Goal: Task Accomplishment & Management: Manage account settings

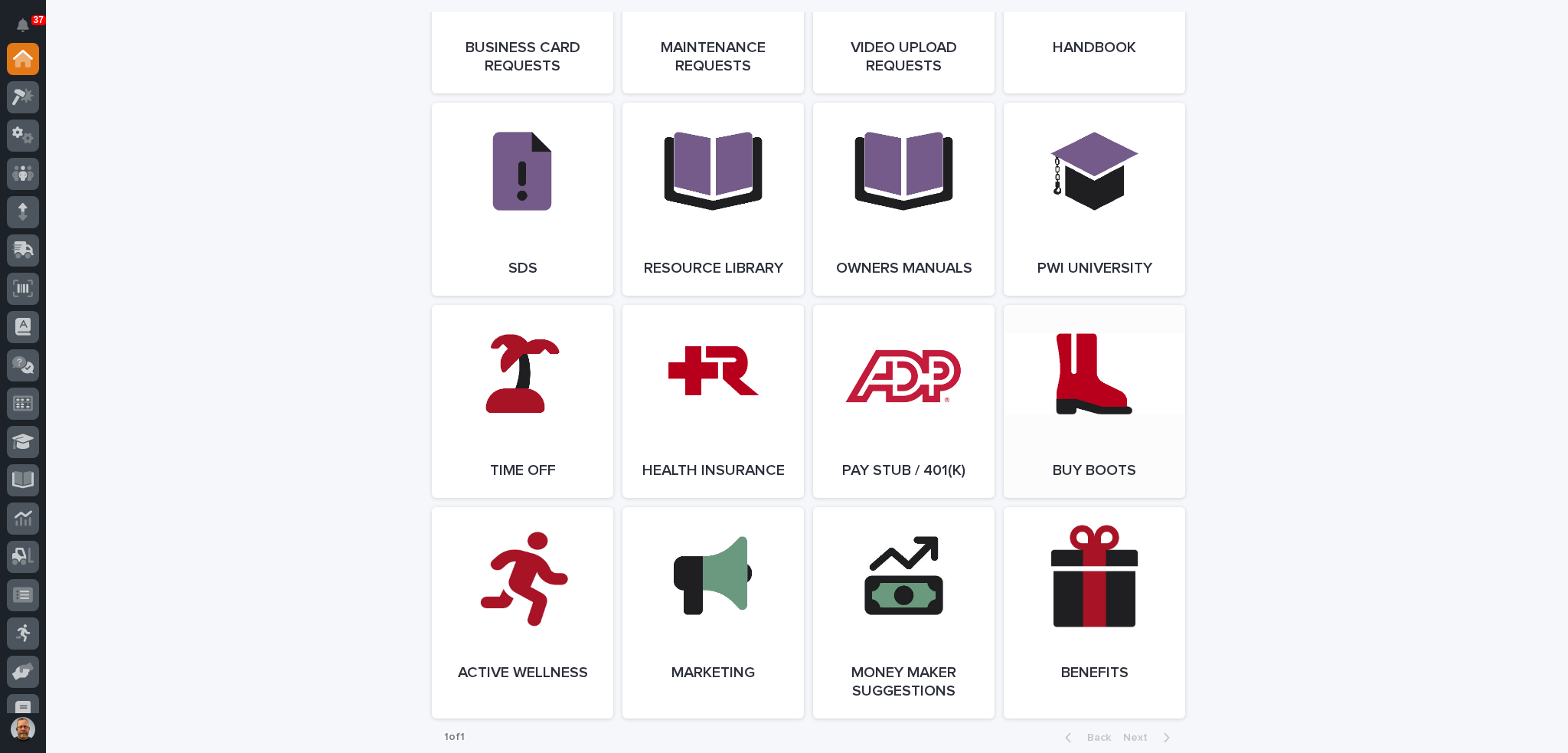
scroll to position [2566, 0]
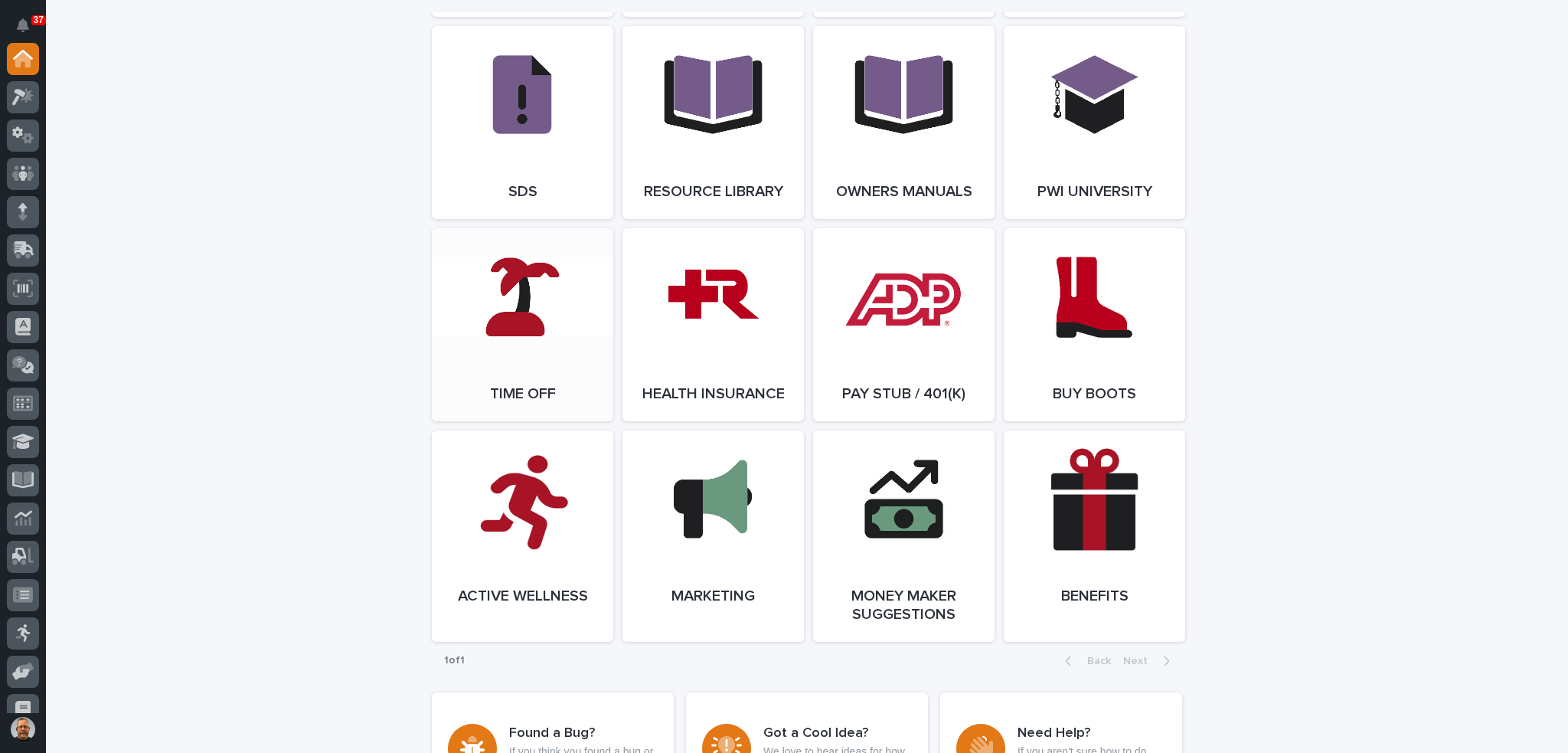
click at [509, 328] on link "Open Link" at bounding box center [523, 324] width 182 height 193
click at [514, 315] on link "Open Link" at bounding box center [523, 324] width 182 height 193
click at [499, 332] on link "Open Link" at bounding box center [523, 324] width 182 height 193
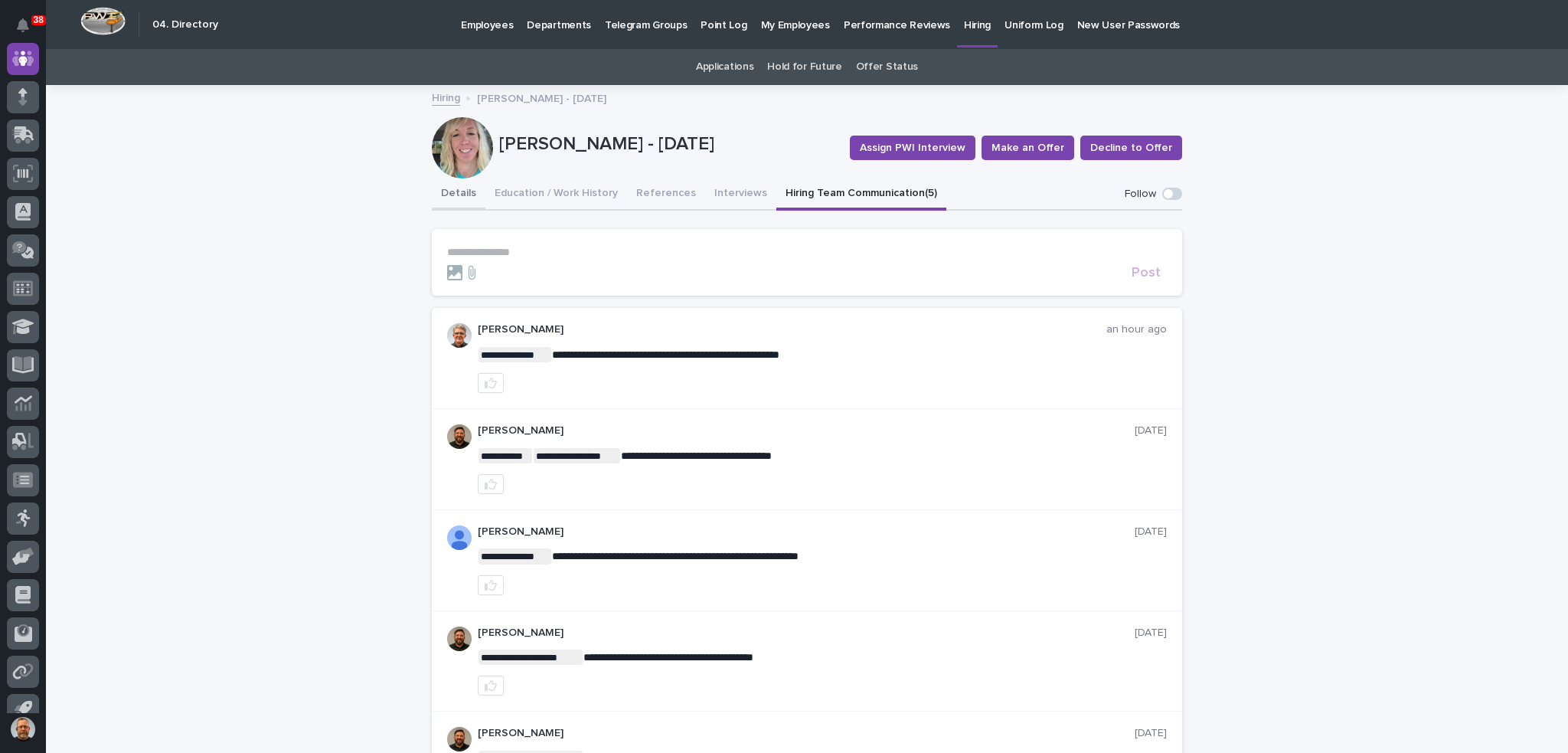
click at [453, 193] on button "Details" at bounding box center [459, 194] width 53 height 32
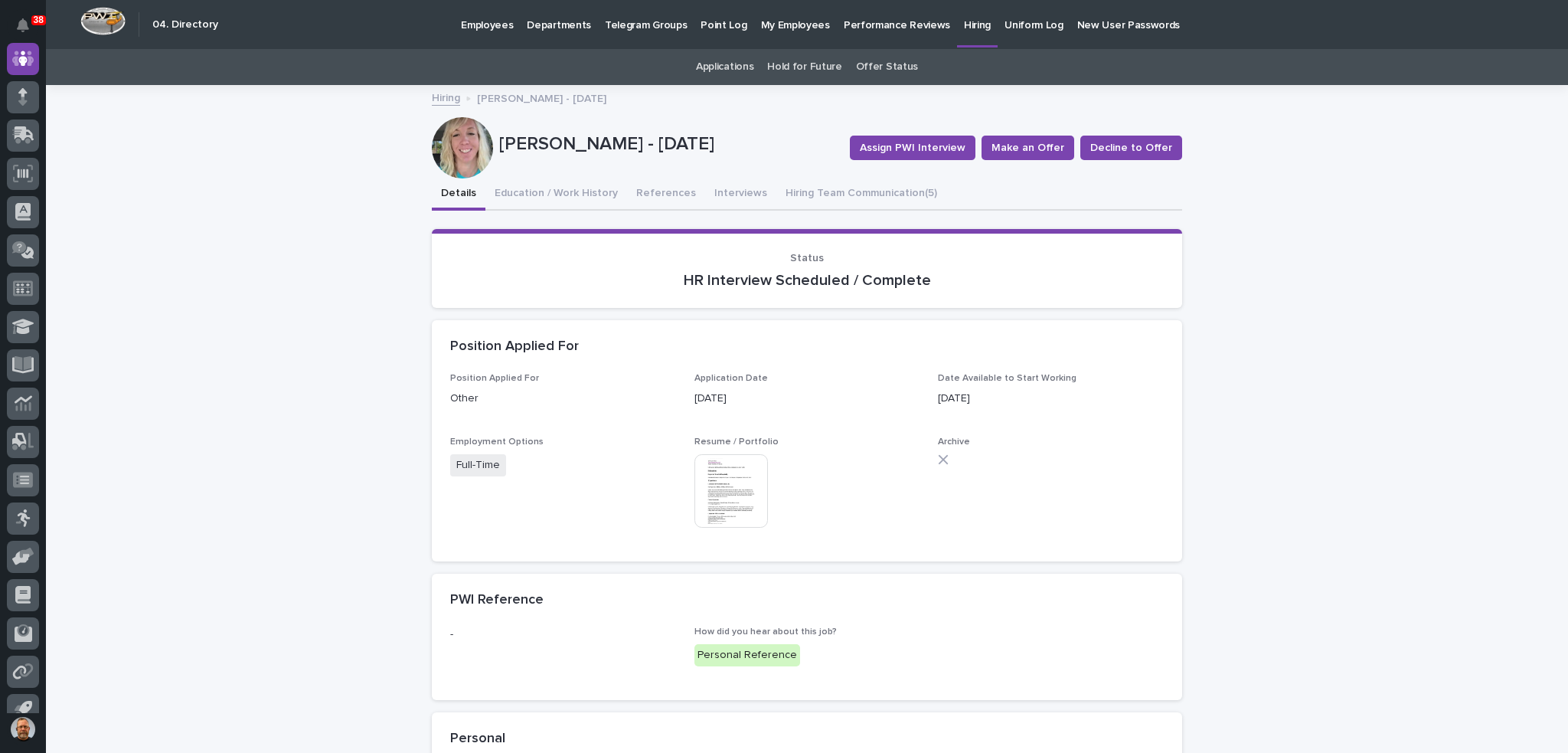
click at [734, 487] on img at bounding box center [731, 490] width 73 height 73
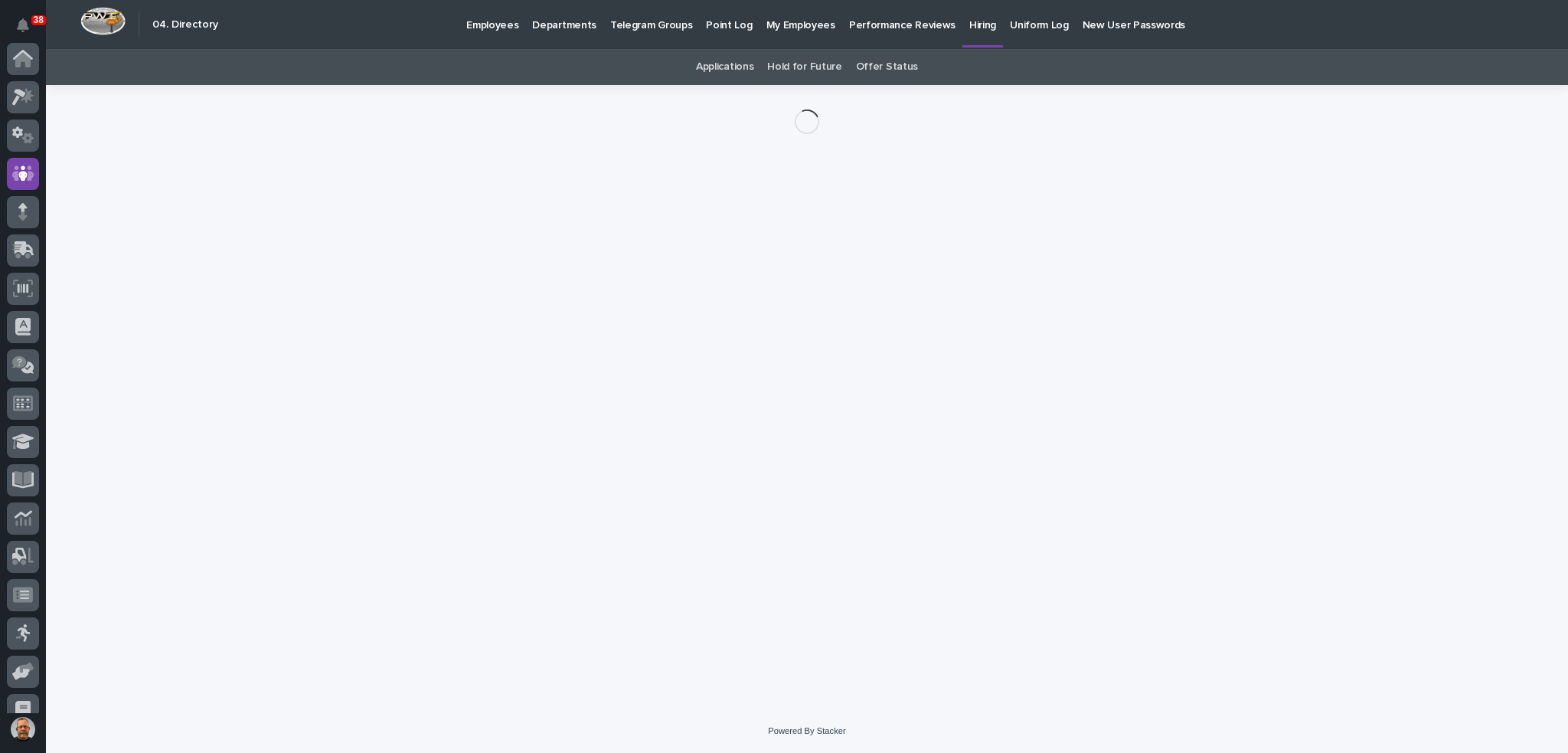
scroll to position [115, 0]
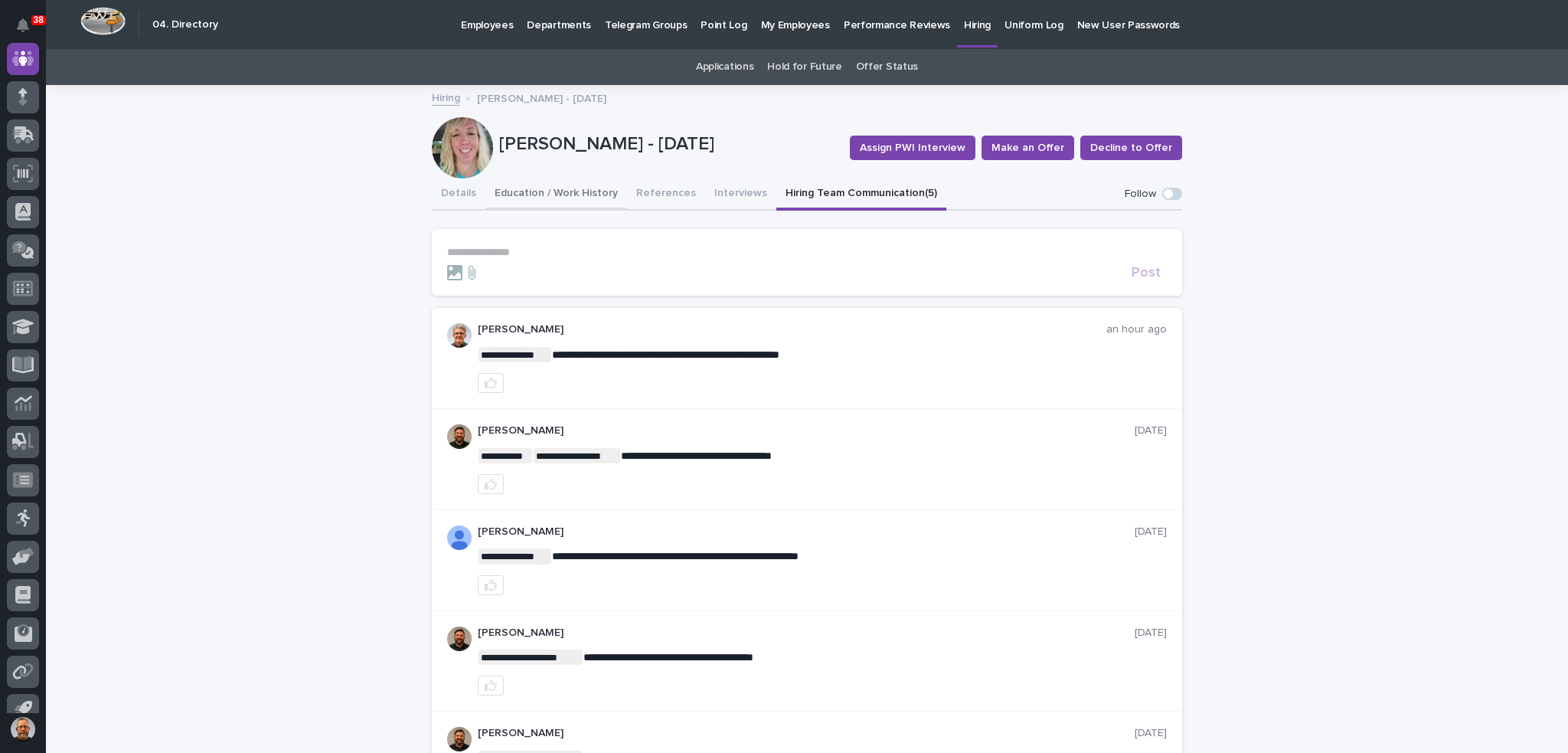
click at [519, 190] on button "Education / Work History" at bounding box center [556, 194] width 142 height 32
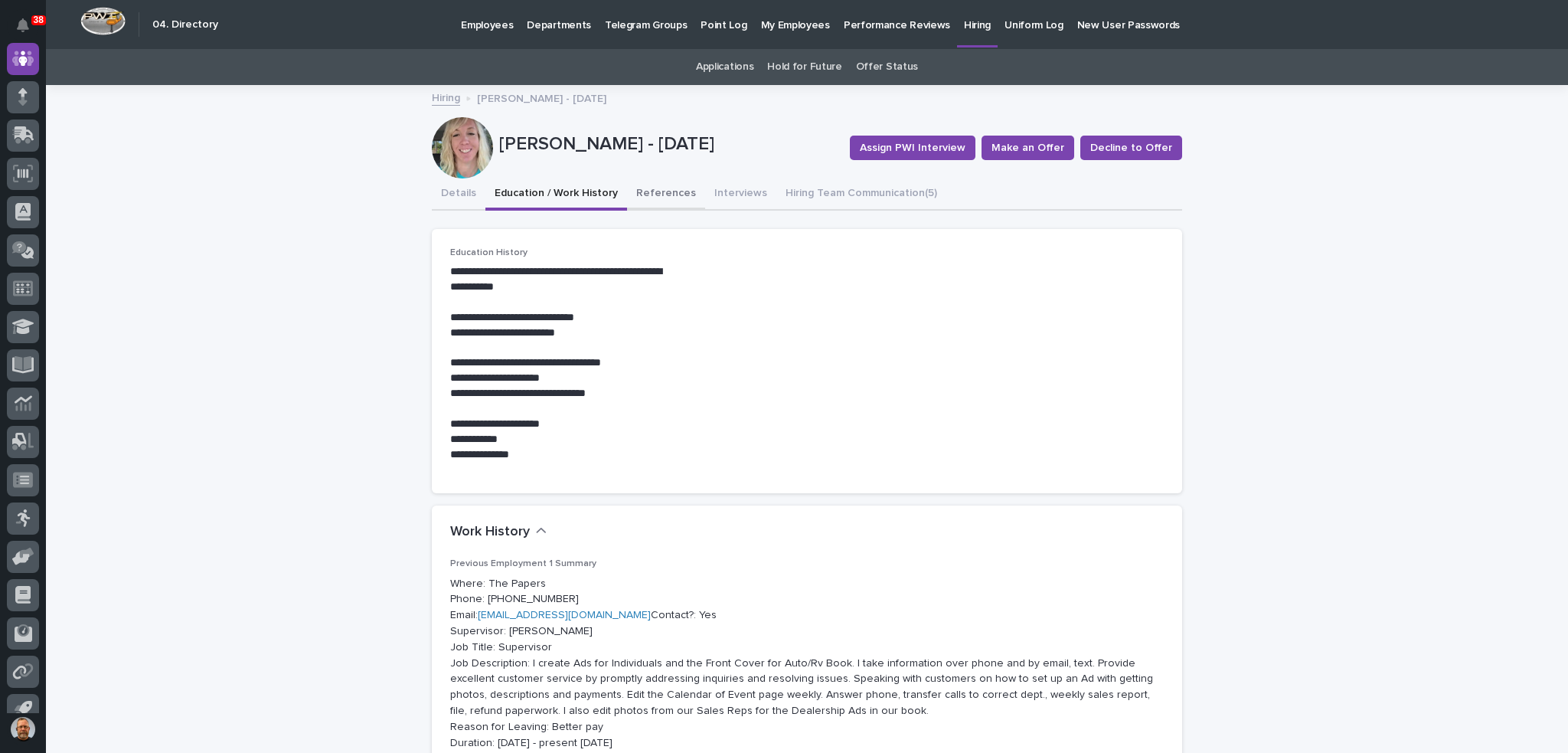
click at [652, 197] on button "References" at bounding box center [666, 194] width 78 height 32
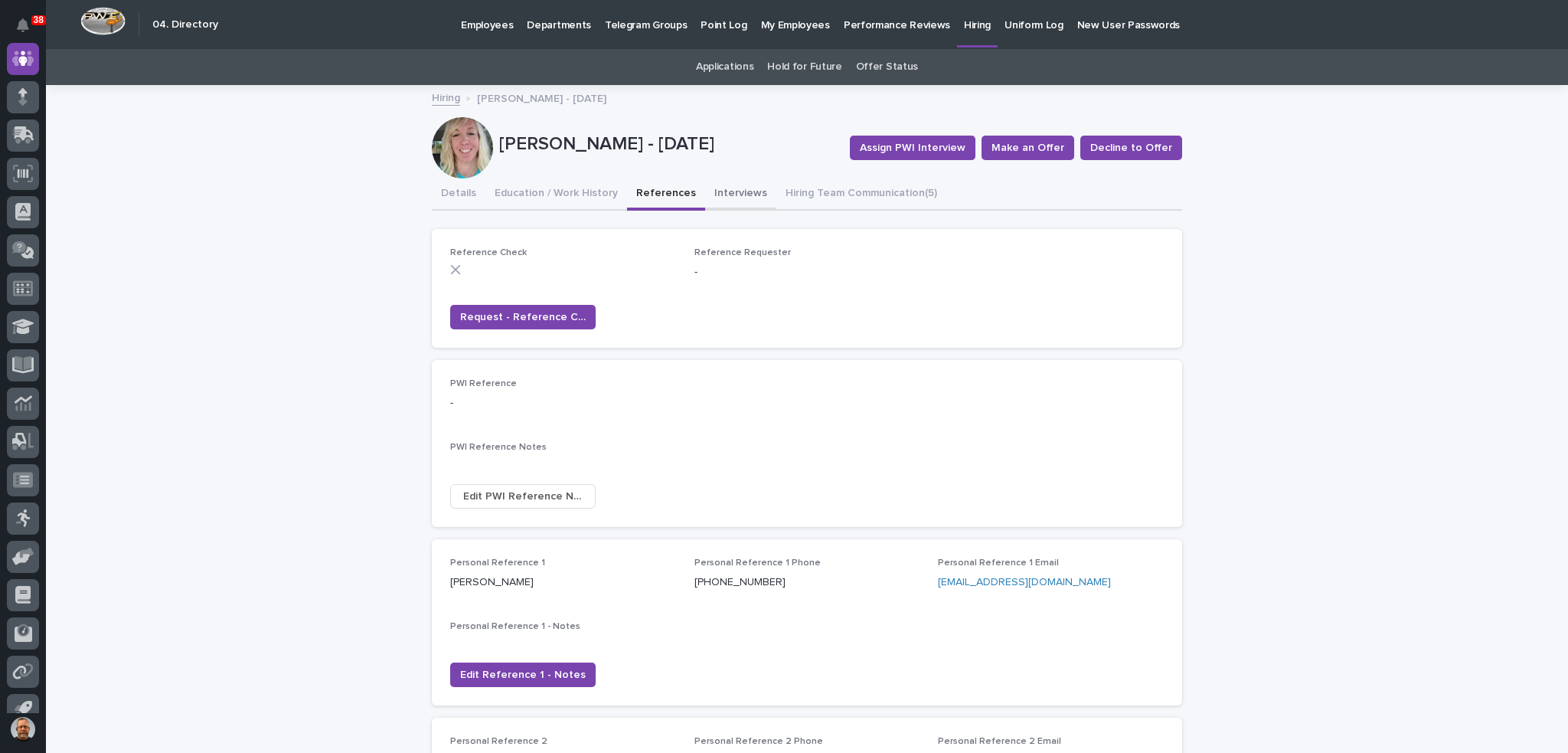
click at [733, 192] on button "Interviews" at bounding box center [740, 194] width 71 height 32
